Goal: Navigation & Orientation: Find specific page/section

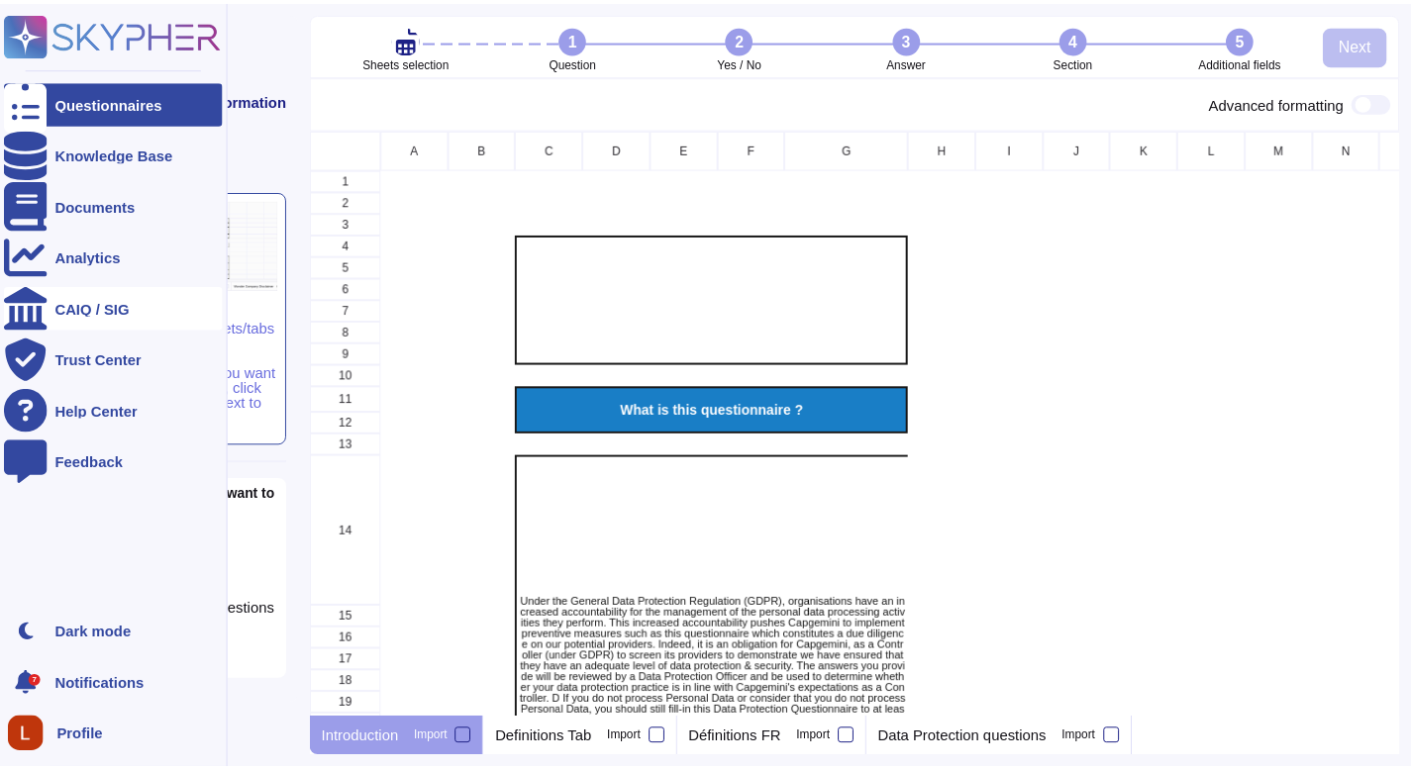
scroll to position [575, 1086]
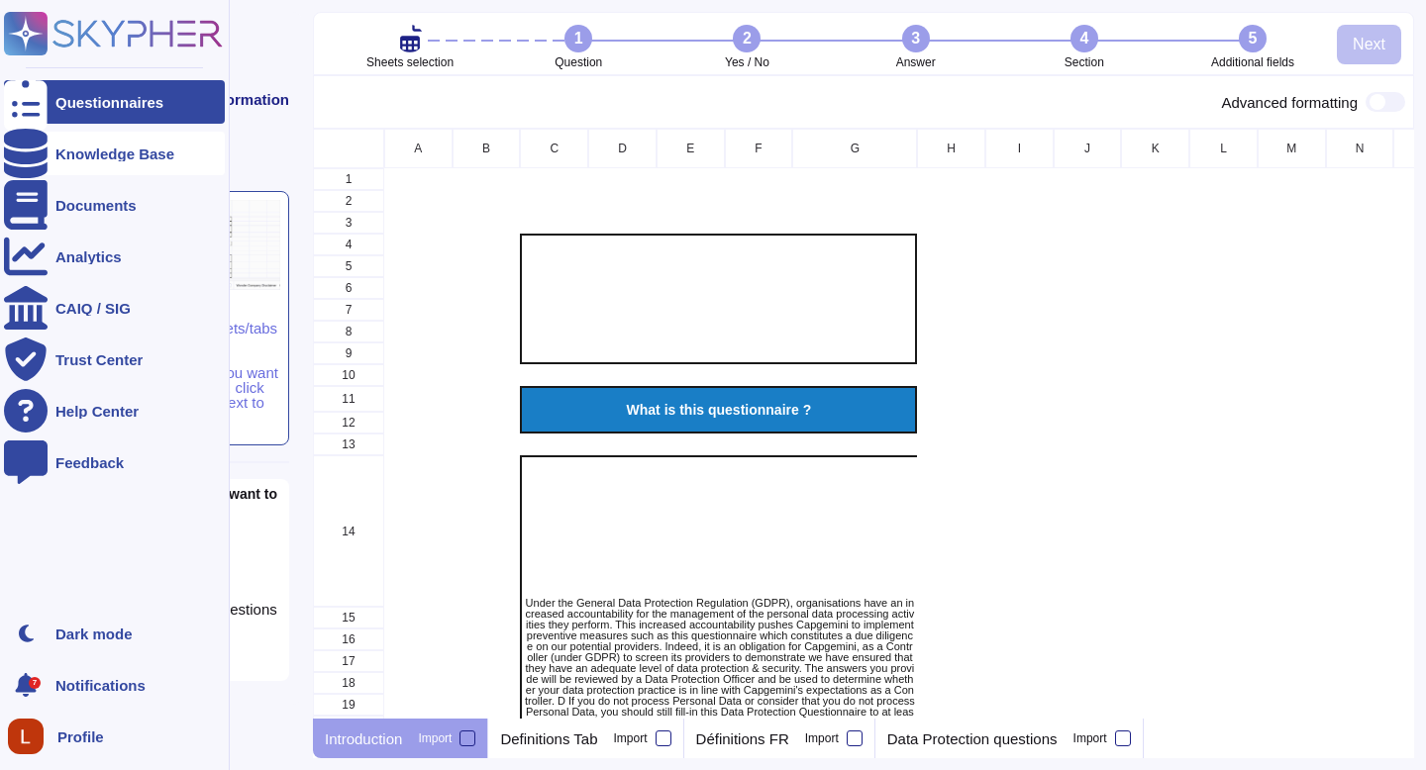
click at [119, 151] on div "Knowledge Base" at bounding box center [114, 154] width 119 height 15
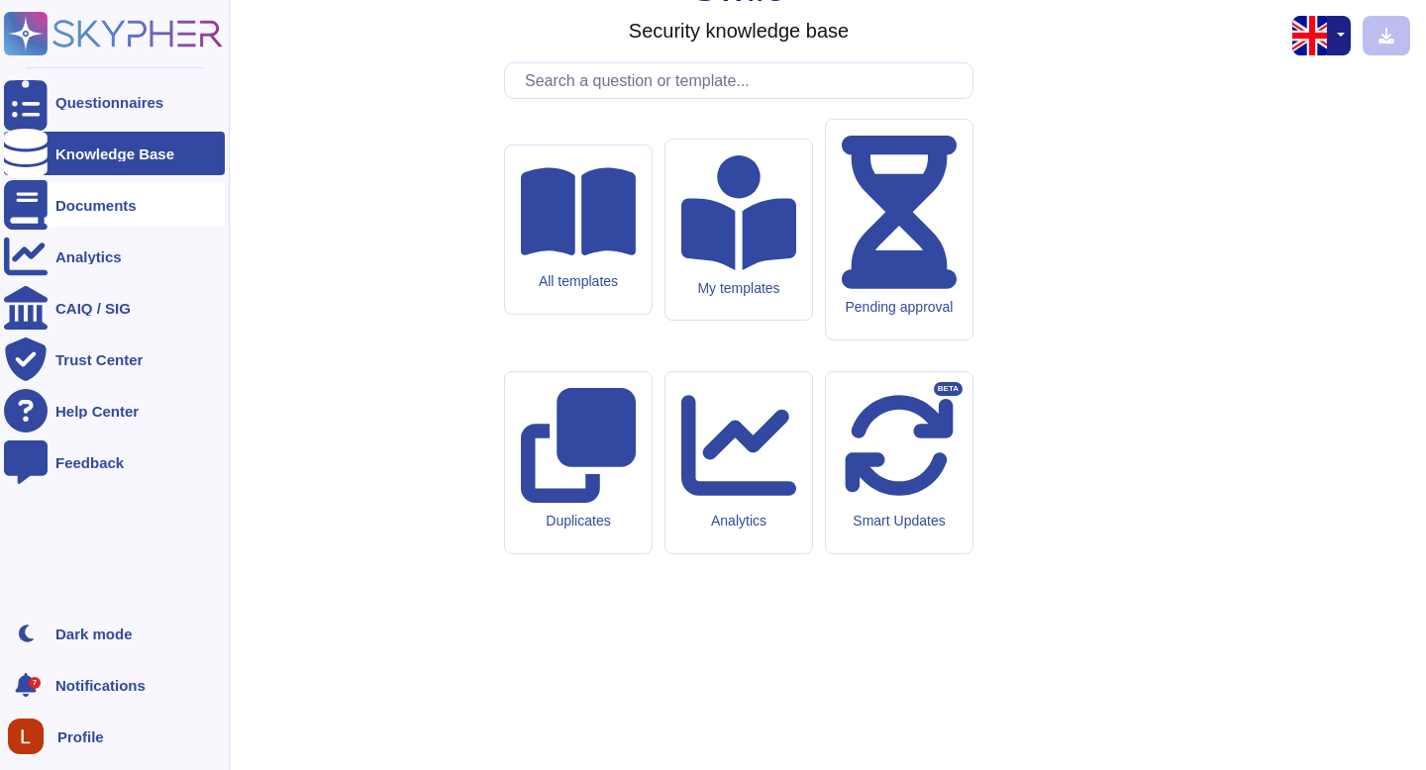
click at [25, 200] on icon at bounding box center [26, 205] width 44 height 50
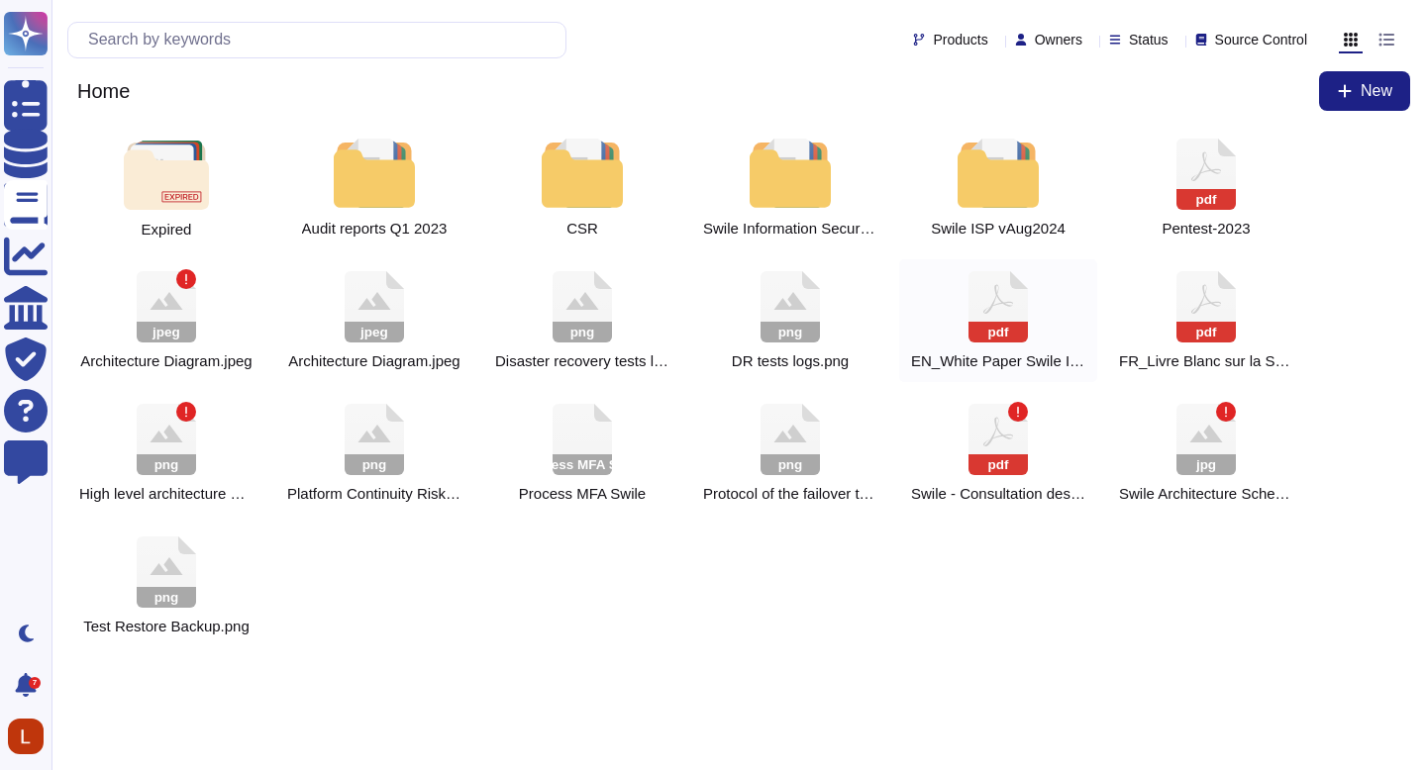
click at [998, 332] on rect at bounding box center [998, 332] width 59 height 21
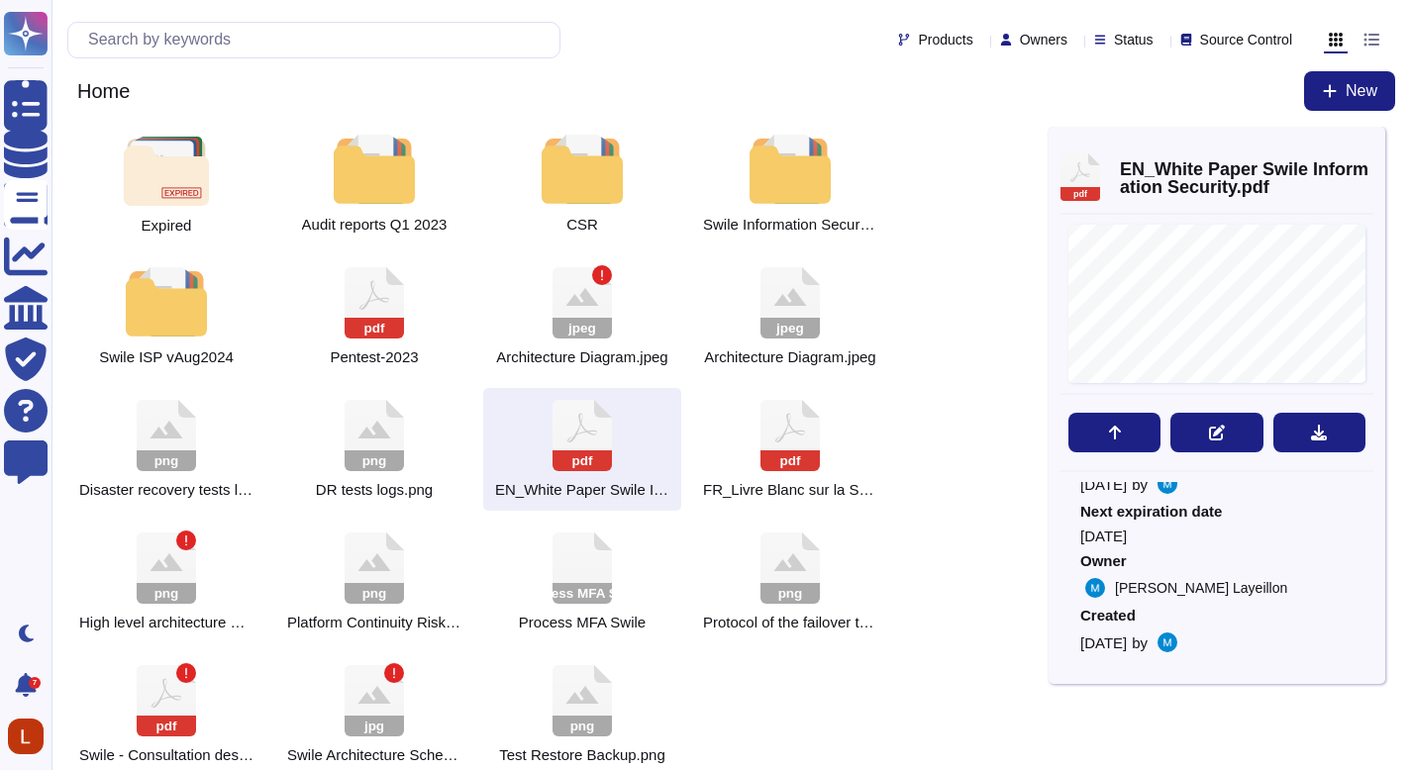
scroll to position [53, 0]
